Goal: Check status: Check status

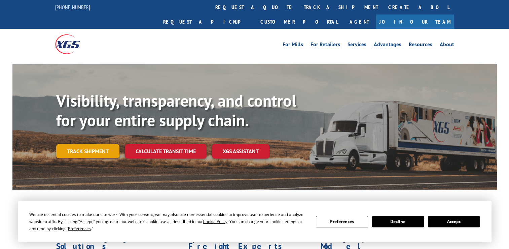
click at [100, 144] on link "Track shipment" at bounding box center [87, 151] width 63 height 14
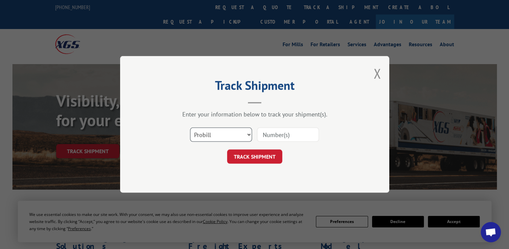
click at [248, 133] on select "Select category... Probill BOL PO" at bounding box center [221, 135] width 62 height 14
select select "bol"
click at [190, 128] on select "Select category... Probill BOL PO" at bounding box center [221, 135] width 62 height 14
click at [263, 135] on input at bounding box center [288, 135] width 62 height 14
type input "7076117"
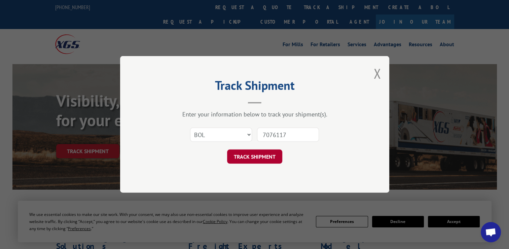
click at [250, 156] on button "TRACK SHIPMENT" at bounding box center [254, 157] width 55 height 14
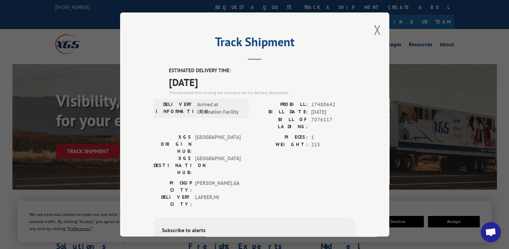
click at [258, 179] on div "PICKUP CITY: [GEOGRAPHIC_DATA] , [GEOGRAPHIC_DATA] DELIVERY CITY: [GEOGRAPHIC_D…" at bounding box center [255, 195] width 202 height 32
click at [376, 28] on button "Close modal" at bounding box center [377, 30] width 7 height 18
